Goal: Task Accomplishment & Management: Complete application form

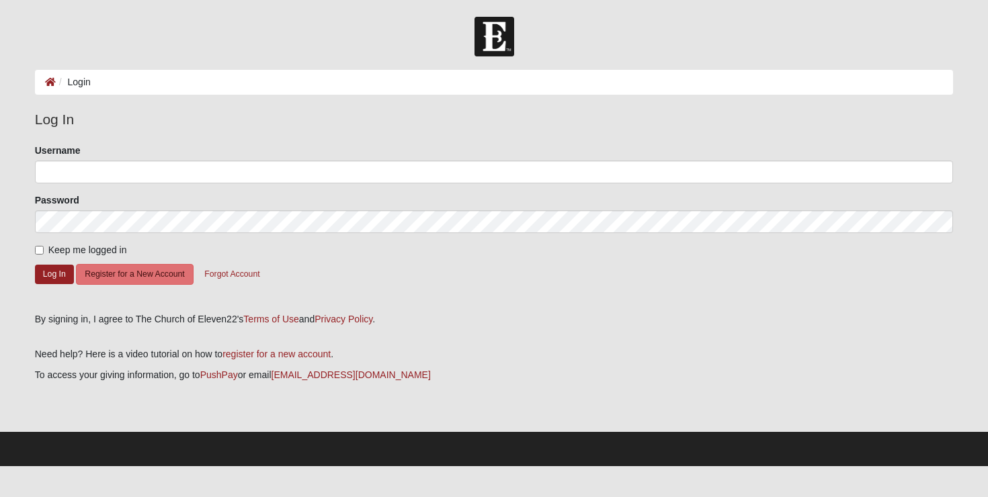
click at [449, 76] on ol "Login" at bounding box center [494, 82] width 919 height 25
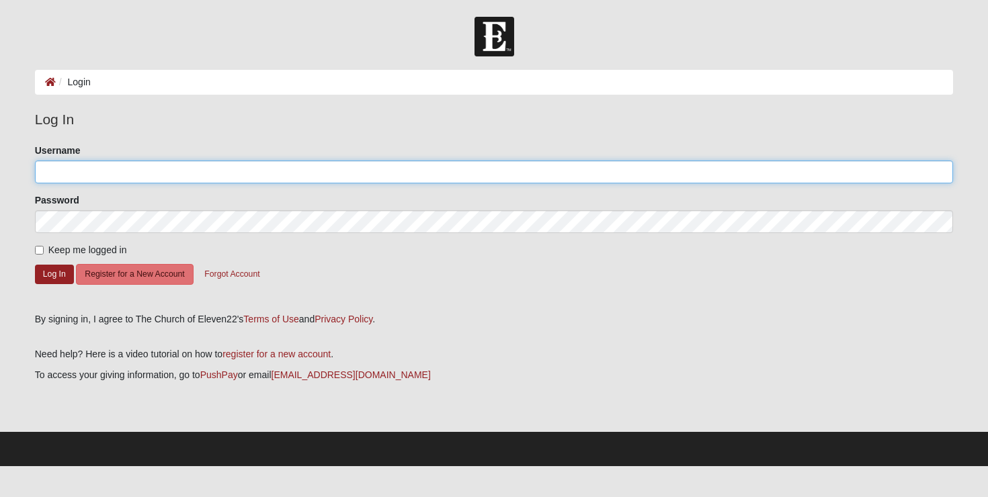
click at [294, 177] on input "Username" at bounding box center [494, 172] width 919 height 23
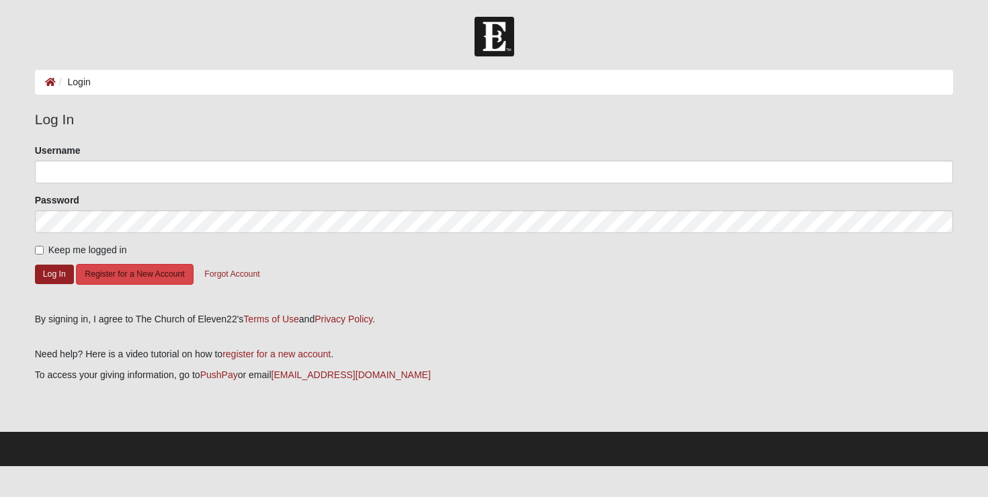
click at [110, 275] on button "Register for a New Account" at bounding box center [134, 274] width 117 height 21
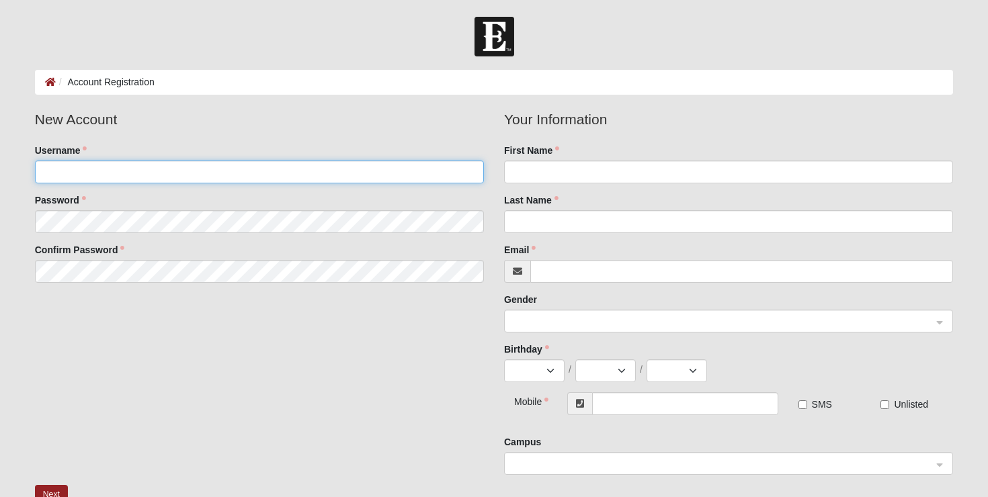
click at [161, 176] on input "Username" at bounding box center [259, 172] width 449 height 23
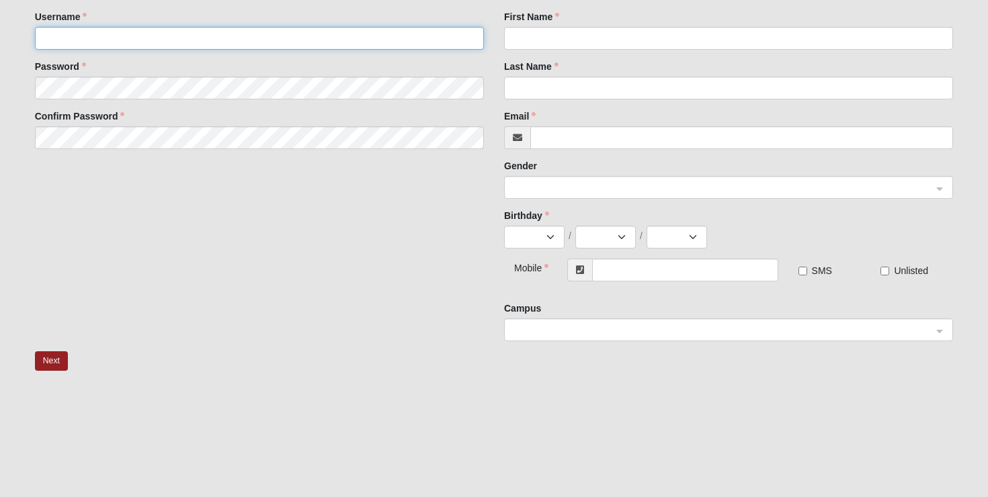
scroll to position [50, 0]
